Goal: Task Accomplishment & Management: Complete application form

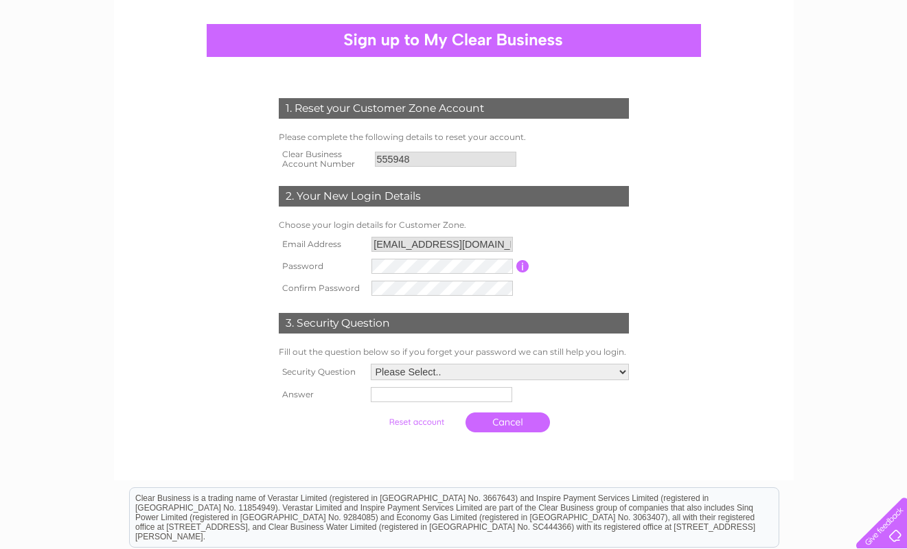
scroll to position [137, 0]
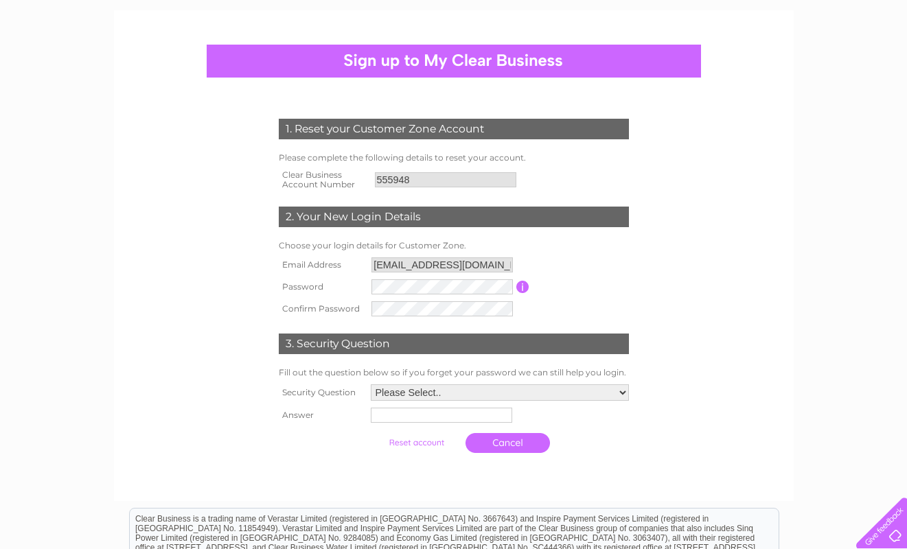
scroll to position [206, 0]
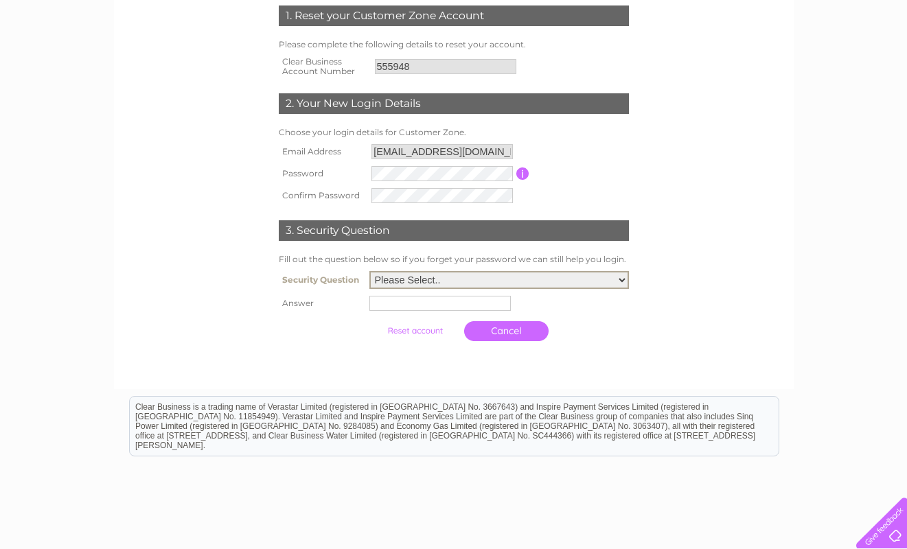
click at [623, 278] on select "Please Select.. In what town or city was your first job? In what town or city d…" at bounding box center [498, 280] width 259 height 18
select select "1"
click at [369, 272] on select "Please Select.. In what town or city was your first job? In what town or city d…" at bounding box center [498, 280] width 259 height 18
click at [418, 301] on input "text" at bounding box center [439, 303] width 141 height 15
type input "Edinburgh"
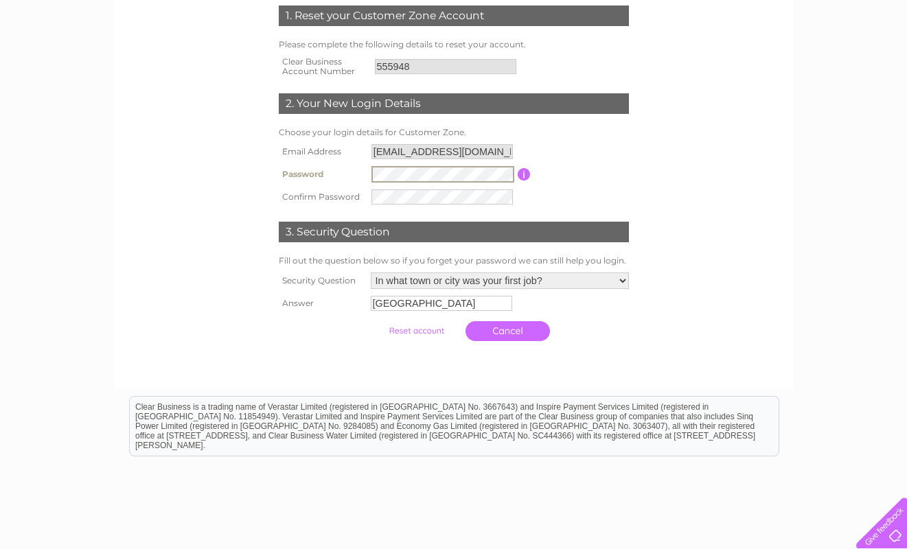
click at [421, 328] on input "submit" at bounding box center [416, 330] width 84 height 19
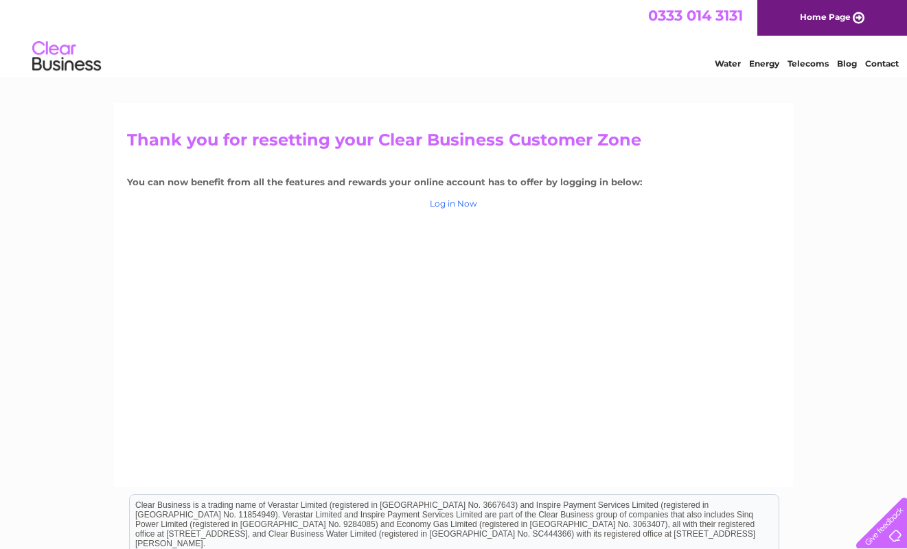
click at [449, 205] on link "Log in Now" at bounding box center [453, 203] width 47 height 10
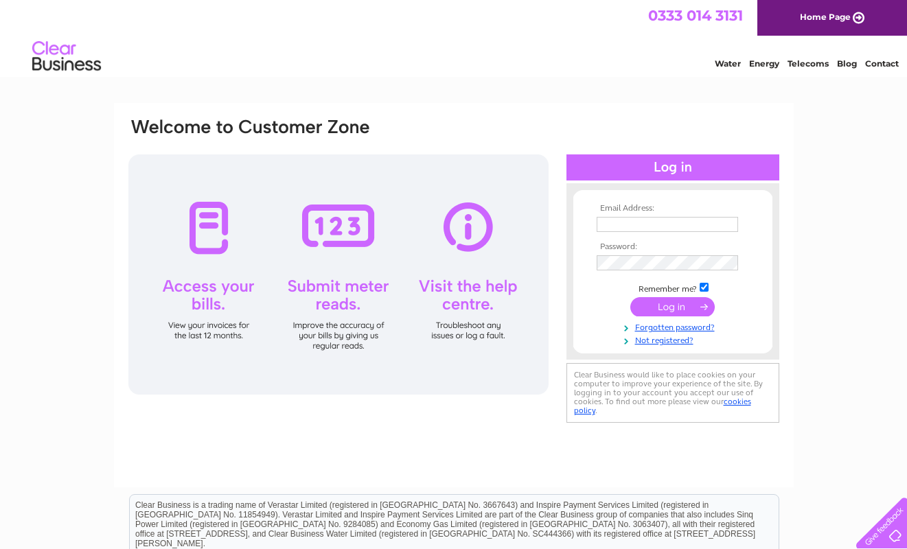
type input "[EMAIL_ADDRESS][DOMAIN_NAME]"
click at [670, 307] on input "submit" at bounding box center [672, 306] width 84 height 19
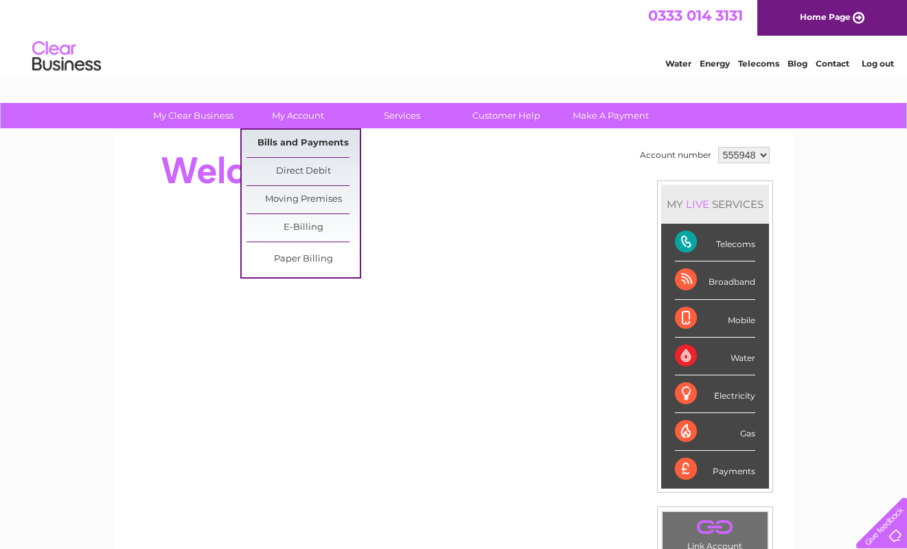
click at [309, 141] on link "Bills and Payments" at bounding box center [302, 143] width 113 height 27
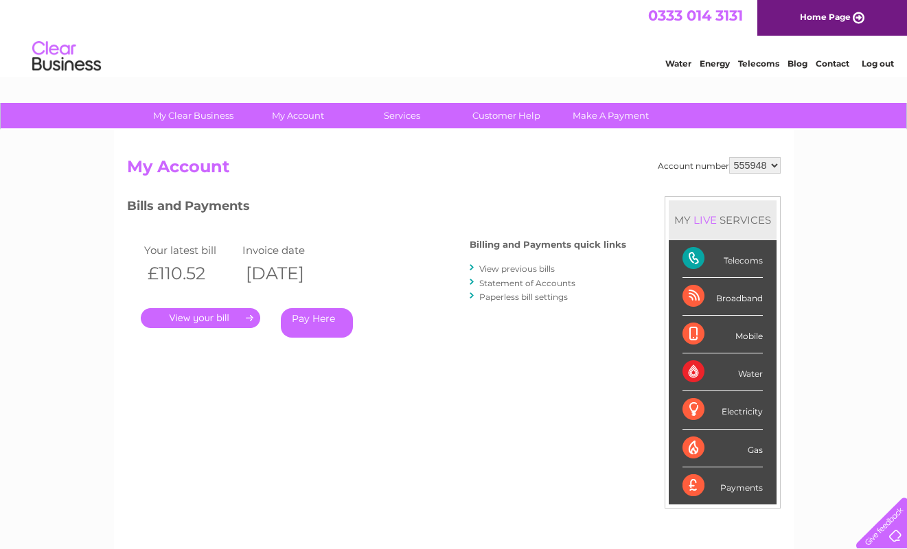
click at [799, 10] on link "Home Page" at bounding box center [832, 18] width 150 height 36
